Goal: Check status

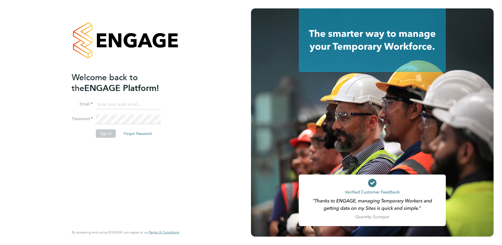
type input "[EMAIL_ADDRESS][DOMAIN_NAME]"
click at [105, 135] on button "Sign In" at bounding box center [106, 133] width 20 height 8
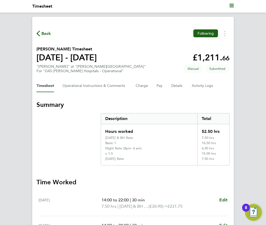
click at [70, 143] on section "Summary Description Total Hours worked 52.50 hrs Sunday & BH Rate 7.50 hrs Basi…" at bounding box center [132, 133] width 193 height 65
click at [86, 86] on Comments-tab "Operational Instructions & Comments" at bounding box center [94, 86] width 65 height 13
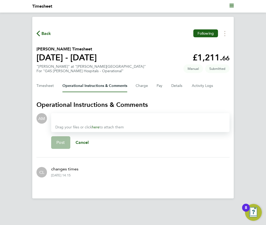
click at [46, 33] on span "Back" at bounding box center [46, 33] width 10 height 6
